Goal: Information Seeking & Learning: Check status

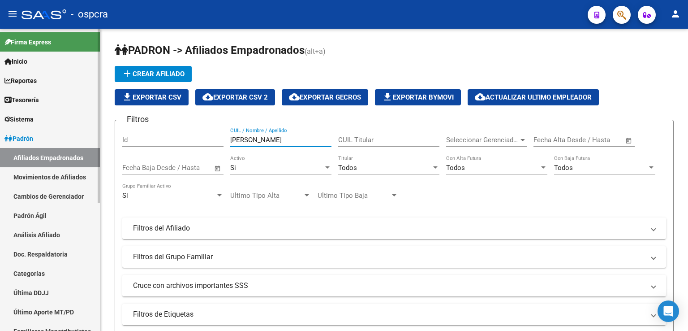
drag, startPoint x: 275, startPoint y: 137, endPoint x: 24, endPoint y: 139, distance: 251.8
click at [24, 139] on mat-sidenav-container "Firma Express Inicio Calendario SSS Instructivos Contacto OS Reportes Ingresos …" at bounding box center [344, 180] width 688 height 302
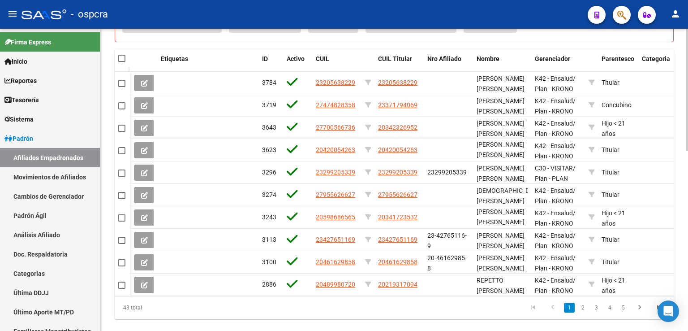
scroll to position [427, 0]
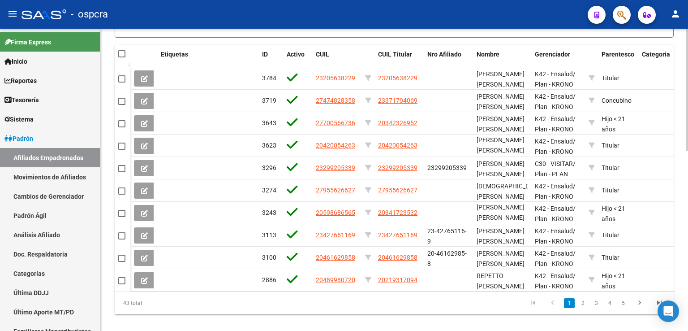
click at [688, 298] on div at bounding box center [687, 265] width 2 height 122
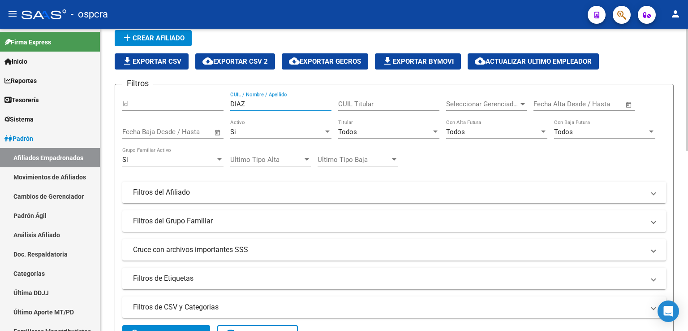
scroll to position [0, 0]
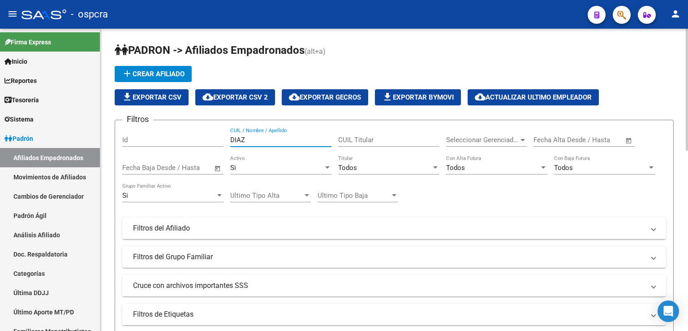
drag, startPoint x: 251, startPoint y: 140, endPoint x: 156, endPoint y: 128, distance: 96.2
click at [156, 128] on div "Filtros Id [PERSON_NAME] CUIL / Nombre / Apellido CUIL Titular Seleccionar Gere…" at bounding box center [394, 226] width 544 height 198
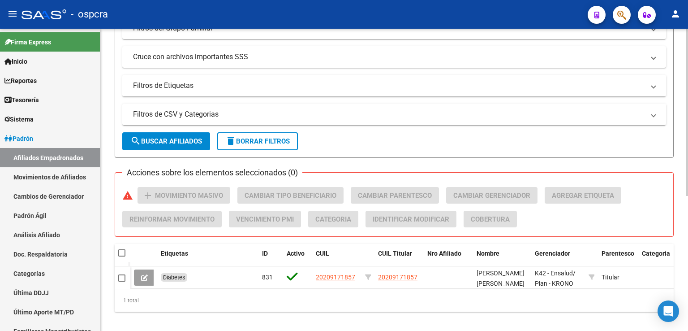
scroll to position [244, 0]
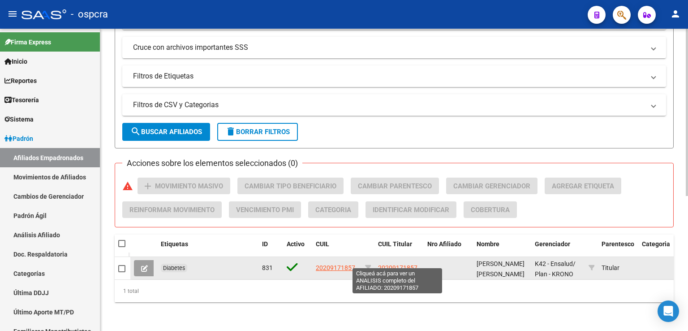
click at [412, 264] on span "20209171857" at bounding box center [397, 267] width 39 height 7
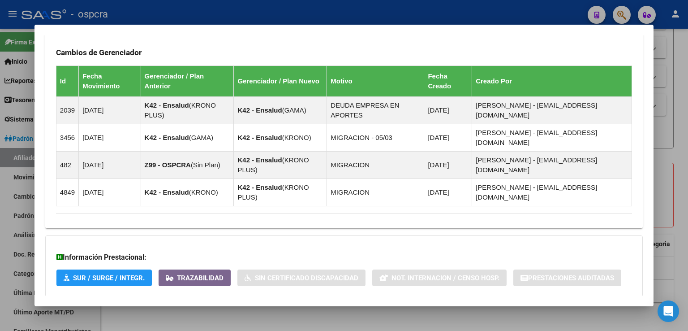
scroll to position [529, 0]
click at [207, 310] on span "Aportes y Contribuciones del Afiliado: 20209171857" at bounding box center [153, 314] width 168 height 9
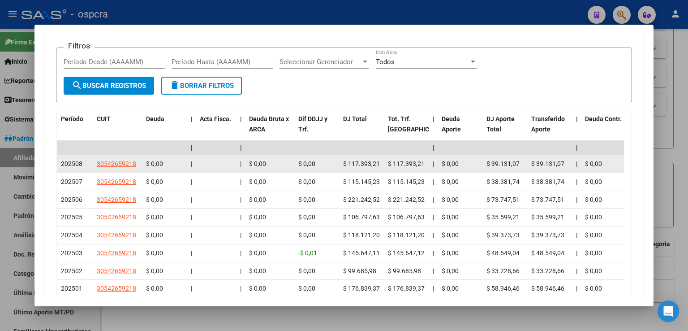
scroll to position [887, 0]
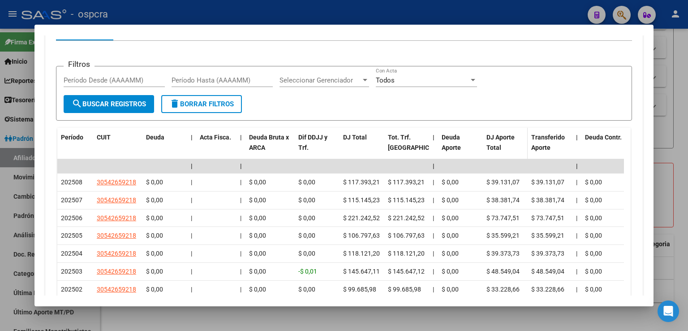
drag, startPoint x: 679, startPoint y: 140, endPoint x: 516, endPoint y: 85, distance: 171.7
click at [677, 140] on div at bounding box center [344, 165] width 688 height 331
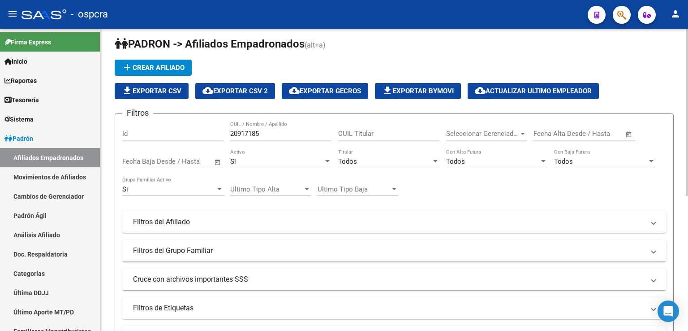
scroll to position [0, 0]
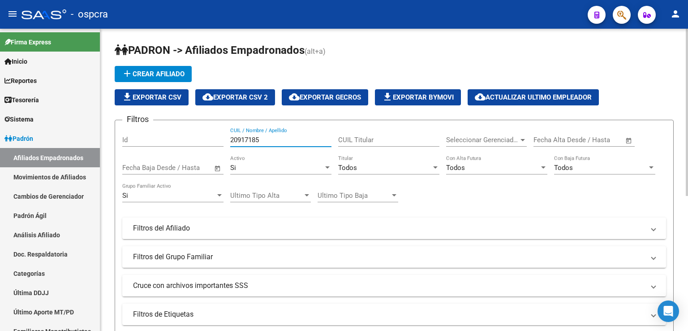
drag, startPoint x: 266, startPoint y: 137, endPoint x: 203, endPoint y: 138, distance: 62.7
click at [203, 138] on div "Filtros Id 20917185 CUIL / Nombre / Apellido CUIL Titular Seleccionar Gerenciad…" at bounding box center [394, 226] width 544 height 198
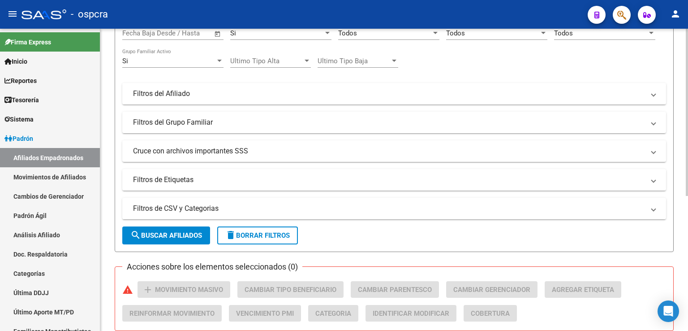
scroll to position [244, 0]
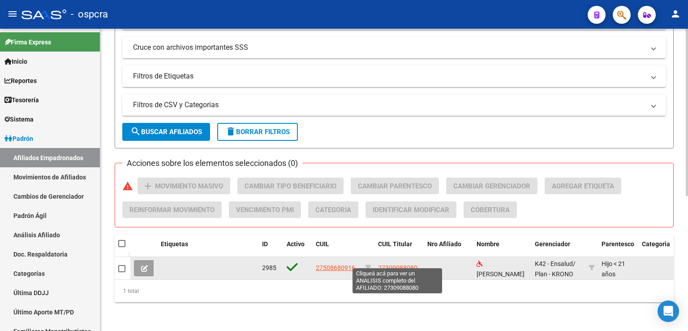
type input "ARGAÑARAZ"
click at [399, 264] on span "27309088080" at bounding box center [397, 267] width 39 height 7
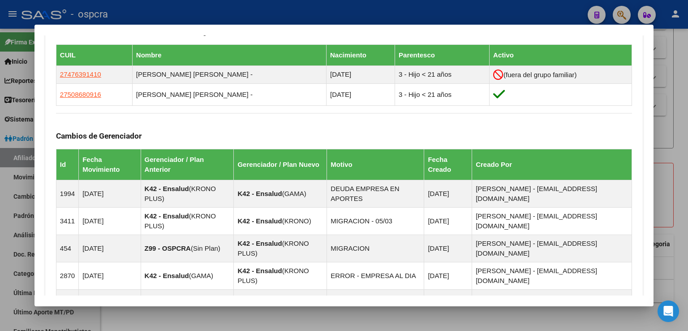
scroll to position [594, 0]
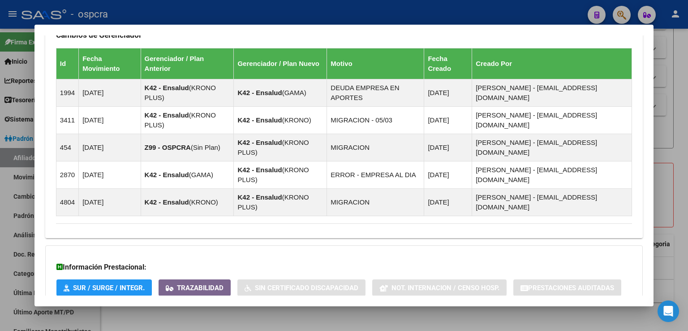
click at [221, 320] on span "Aportes y Contribuciones del Afiliado: 27309088080" at bounding box center [153, 324] width 168 height 9
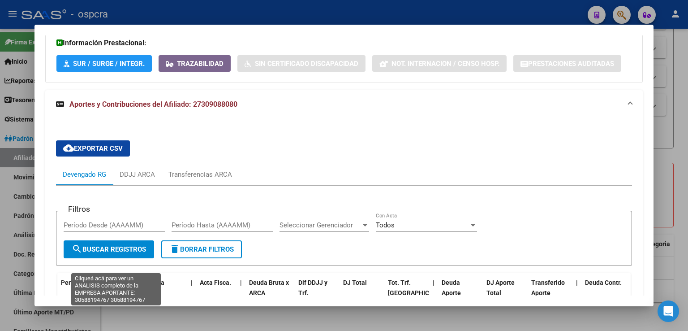
click at [108, 323] on span "30588194767" at bounding box center [116, 326] width 39 height 7
type textarea "30588194767"
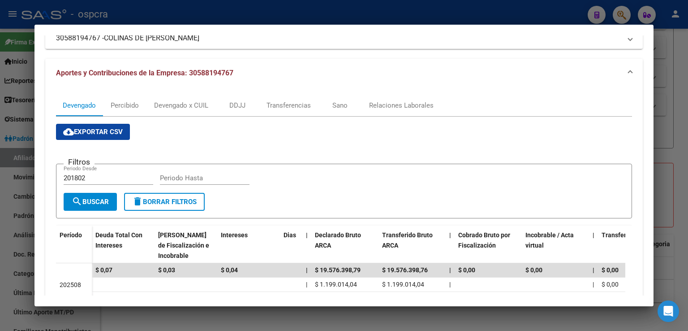
scroll to position [179, 0]
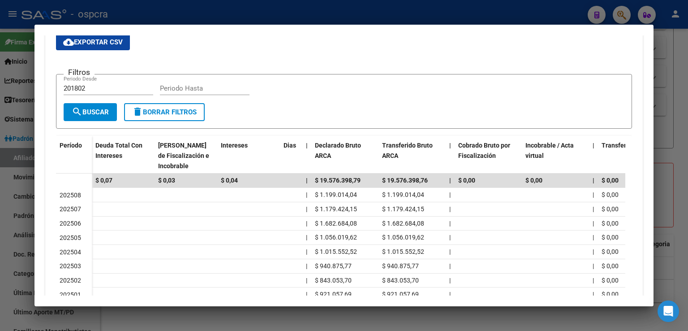
click at [674, 118] on div at bounding box center [344, 165] width 688 height 331
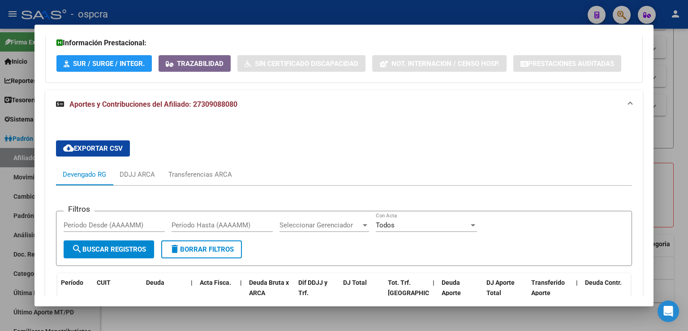
click at [665, 88] on div at bounding box center [344, 165] width 688 height 331
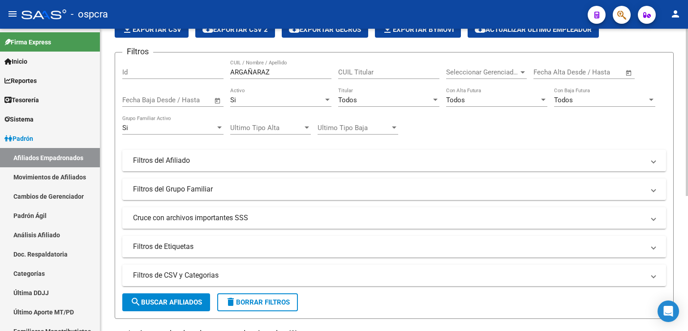
scroll to position [0, 0]
